Goal: Information Seeking & Learning: Learn about a topic

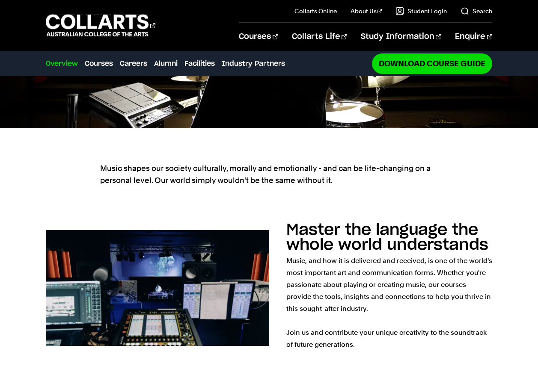
scroll to position [322, 0]
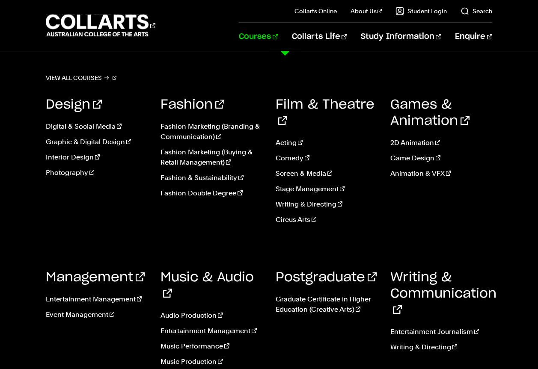
click at [278, 36] on link "Courses" at bounding box center [258, 37] width 39 height 28
click at [187, 357] on link "Music Production" at bounding box center [212, 362] width 102 height 10
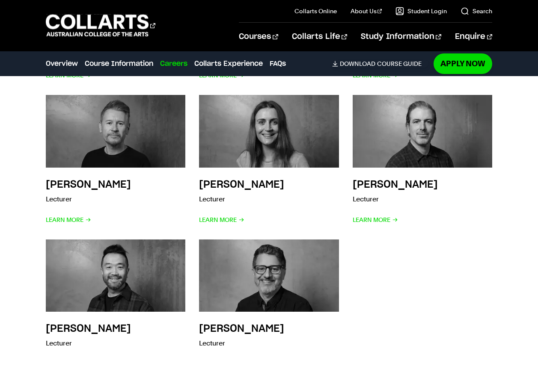
scroll to position [2125, 0]
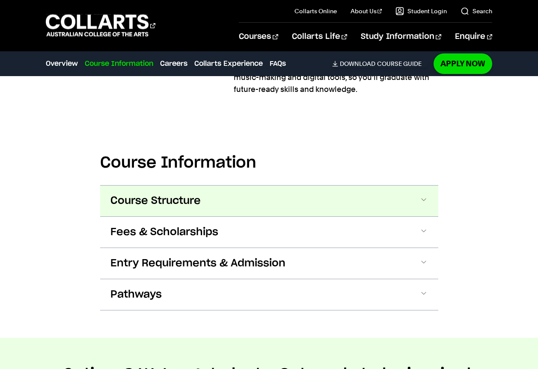
click at [418, 186] on button "Course Structure" at bounding box center [269, 201] width 338 height 31
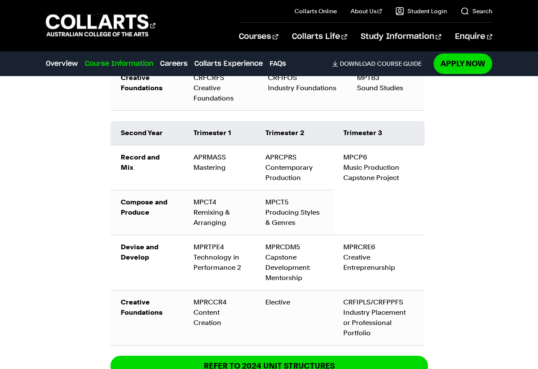
scroll to position [1581, 0]
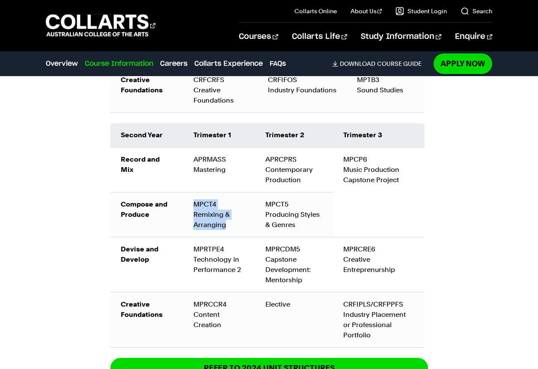
drag, startPoint x: 232, startPoint y: 215, endPoint x: 187, endPoint y: 187, distance: 53.0
click at [187, 192] on td "MPCT4 Remixing & Arranging" at bounding box center [219, 214] width 72 height 45
copy td "MPCT4 Remixing & Arranging"
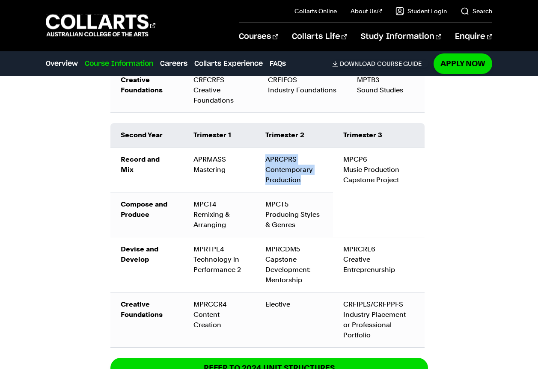
drag, startPoint x: 310, startPoint y: 169, endPoint x: 256, endPoint y: 146, distance: 59.3
click at [256, 147] on td "APRCPRS Contemporary Production" at bounding box center [294, 169] width 78 height 45
copy td "APRCPRS Contemporary Production"
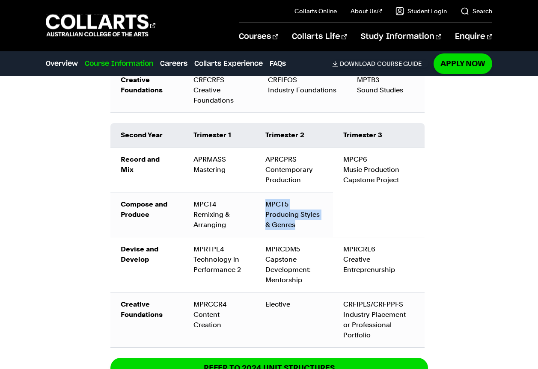
drag, startPoint x: 305, startPoint y: 212, endPoint x: 256, endPoint y: 190, distance: 53.6
click at [256, 192] on td "MPCT5 Producing Styles & Genres" at bounding box center [294, 214] width 78 height 45
copy td "MPCT5 Producing Styles & Genres"
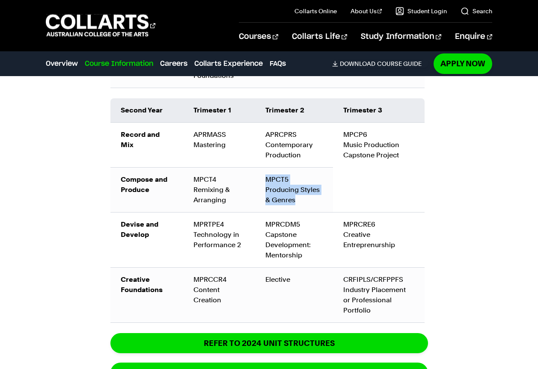
scroll to position [1601, 0]
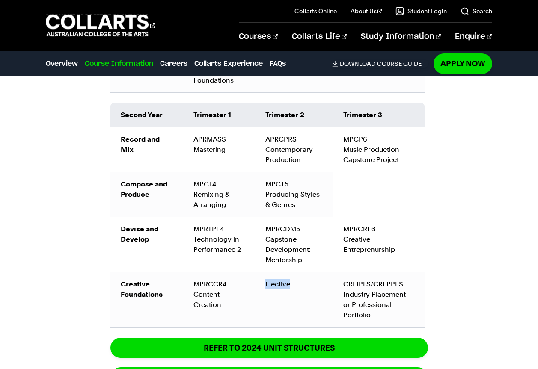
drag, startPoint x: 295, startPoint y: 274, endPoint x: 263, endPoint y: 271, distance: 31.4
click at [263, 272] on td "Elective" at bounding box center [294, 299] width 78 height 55
